Goal: Information Seeking & Learning: Learn about a topic

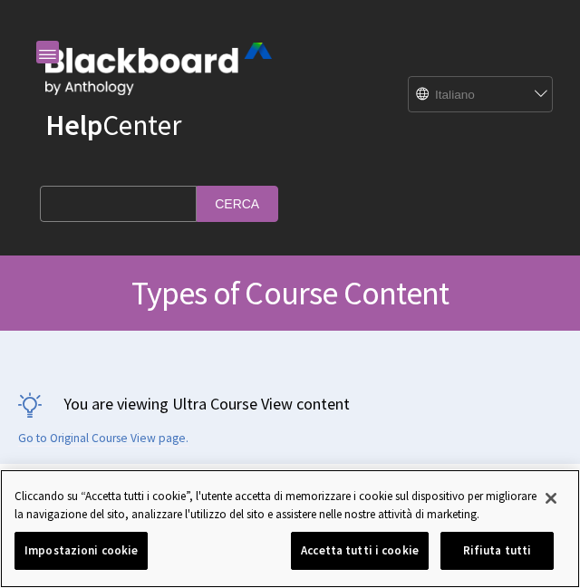
click at [463, 532] on div "Cliccando su “Accetta tutti i cookie”, l'utente accetta di memorizzare i cookie…" at bounding box center [275, 500] width 551 height 62
click at [361, 542] on button "Accetta tutti i cookie" at bounding box center [360, 551] width 138 height 38
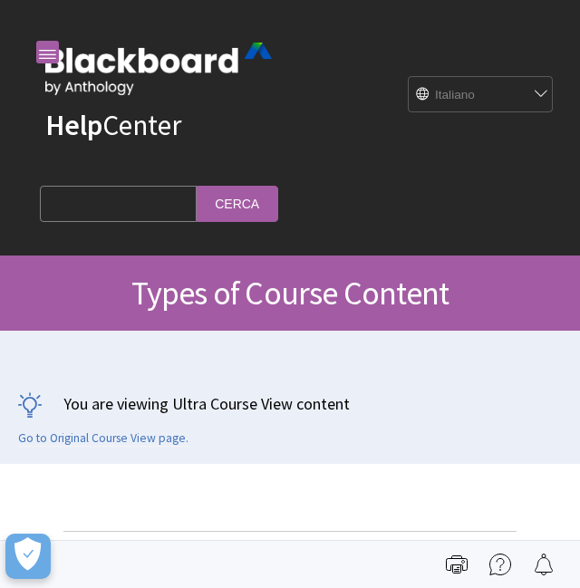
click at [453, 560] on img at bounding box center [457, 564] width 22 height 22
click at [462, 568] on img at bounding box center [457, 564] width 22 height 22
click at [455, 560] on img at bounding box center [457, 564] width 22 height 22
click at [545, 565] on img at bounding box center [543, 564] width 22 height 22
click at [545, 566] on img at bounding box center [543, 564] width 22 height 22
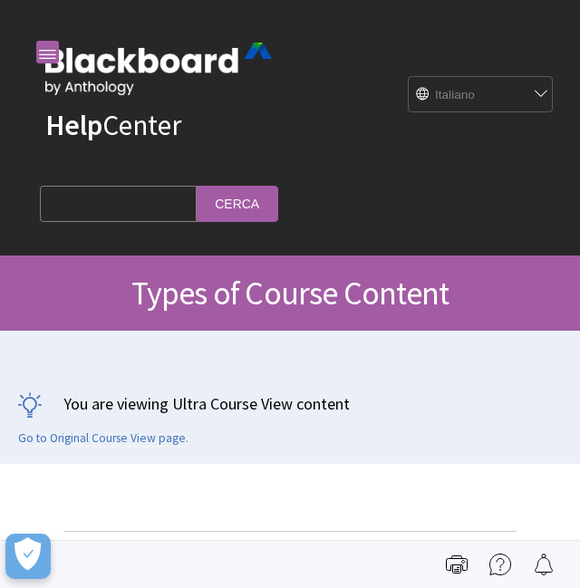
click at [545, 566] on img at bounding box center [543, 564] width 22 height 22
drag, startPoint x: 130, startPoint y: 177, endPoint x: 145, endPoint y: 188, distance: 18.7
click at [130, 174] on div "Search Query Cerca" at bounding box center [154, 207] width 272 height 67
click at [118, 186] on input "Search Query" at bounding box center [118, 203] width 157 height 35
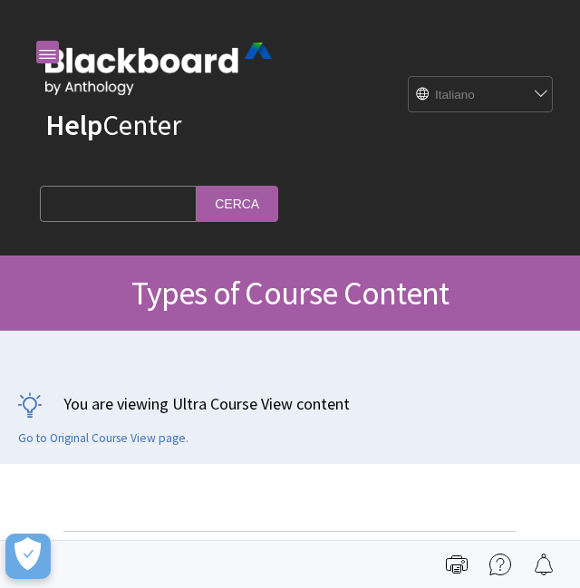
click at [119, 194] on input "Search Query" at bounding box center [118, 203] width 157 height 35
